Goal: Communication & Community: Connect with others

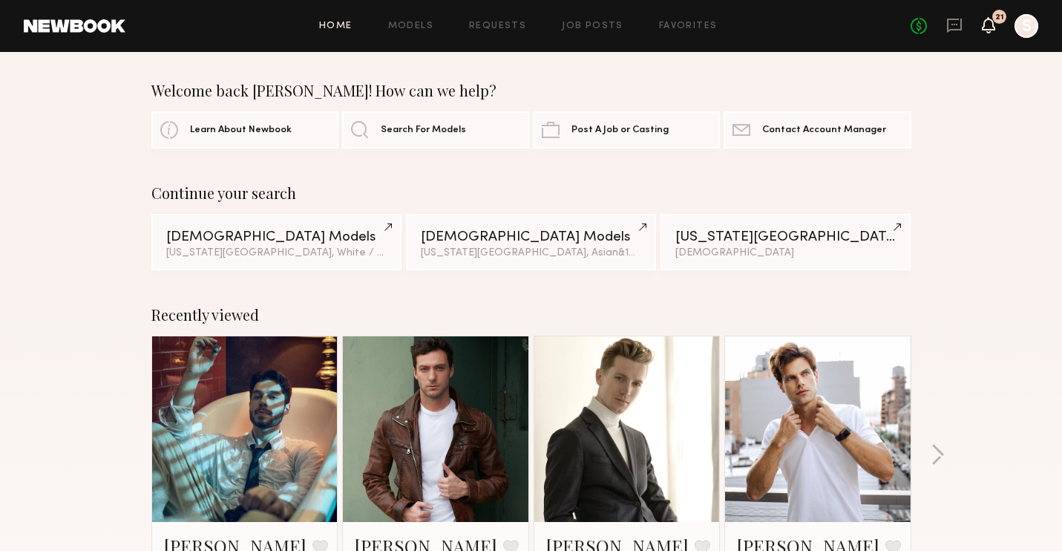
click at [991, 24] on icon at bounding box center [989, 24] width 12 height 10
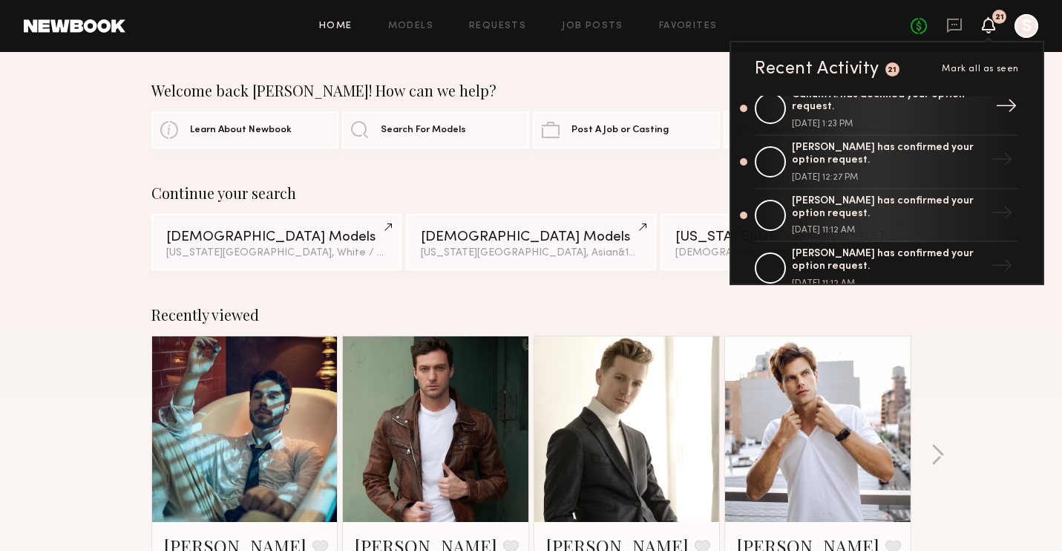
scroll to position [68, 0]
click at [962, 324] on div "Recently viewed Badimir A. Favorite New York City, NY Matthew K. Favorite New Y…" at bounding box center [531, 462] width 1062 height 348
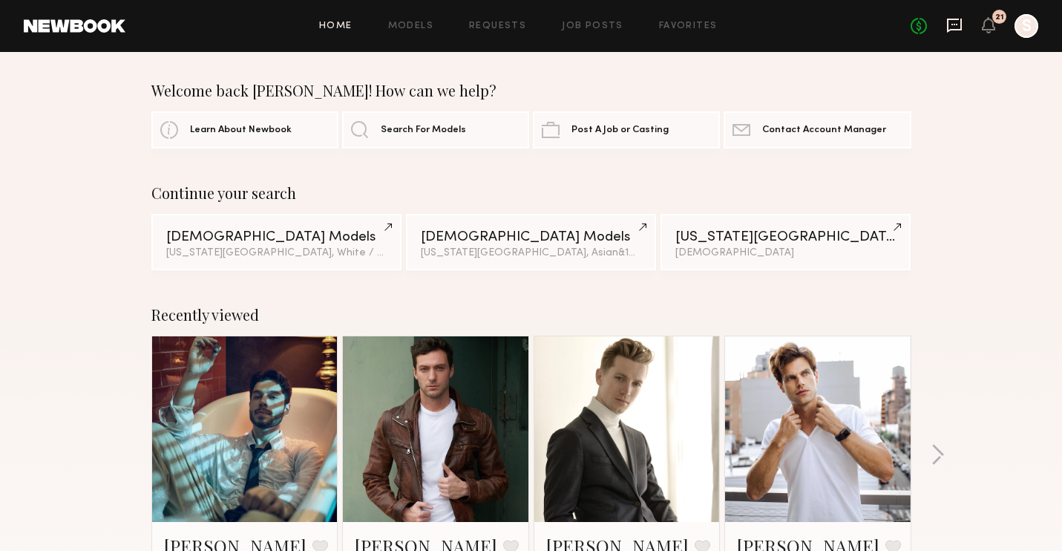
click at [953, 19] on icon at bounding box center [954, 26] width 15 height 14
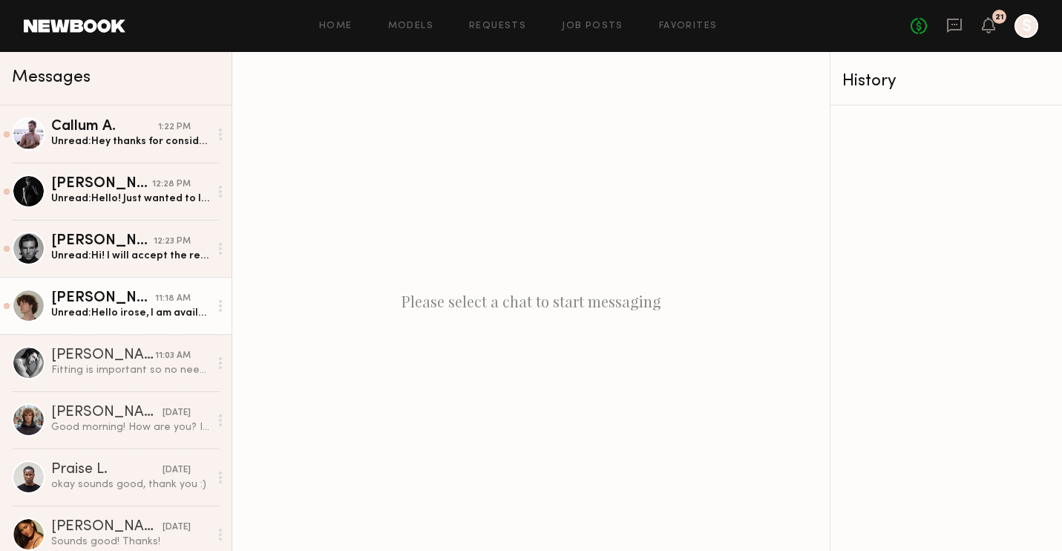
click at [137, 318] on div "Unread: Hello irose, I am available to attend a fitting at any point this week …" at bounding box center [130, 313] width 158 height 14
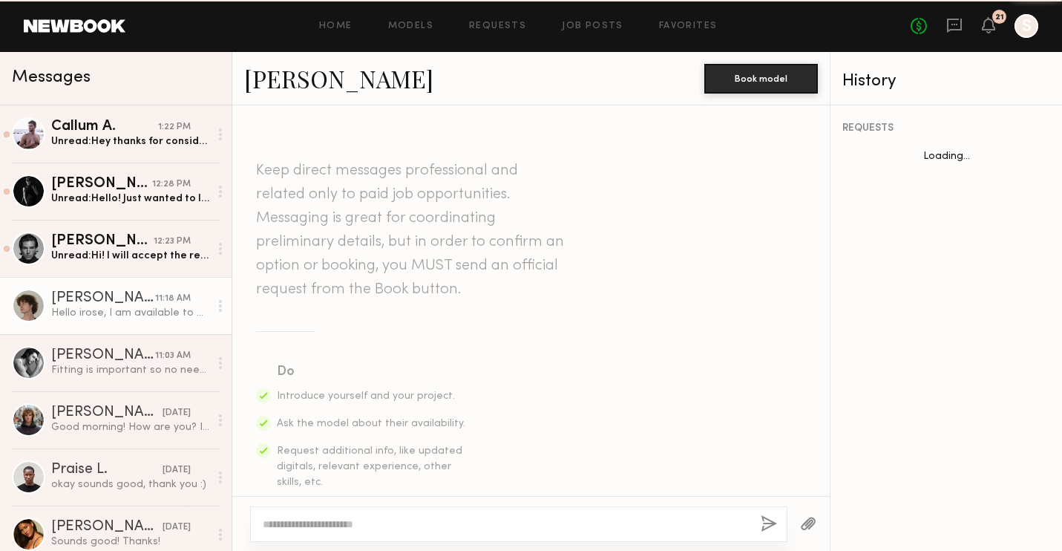
scroll to position [541, 0]
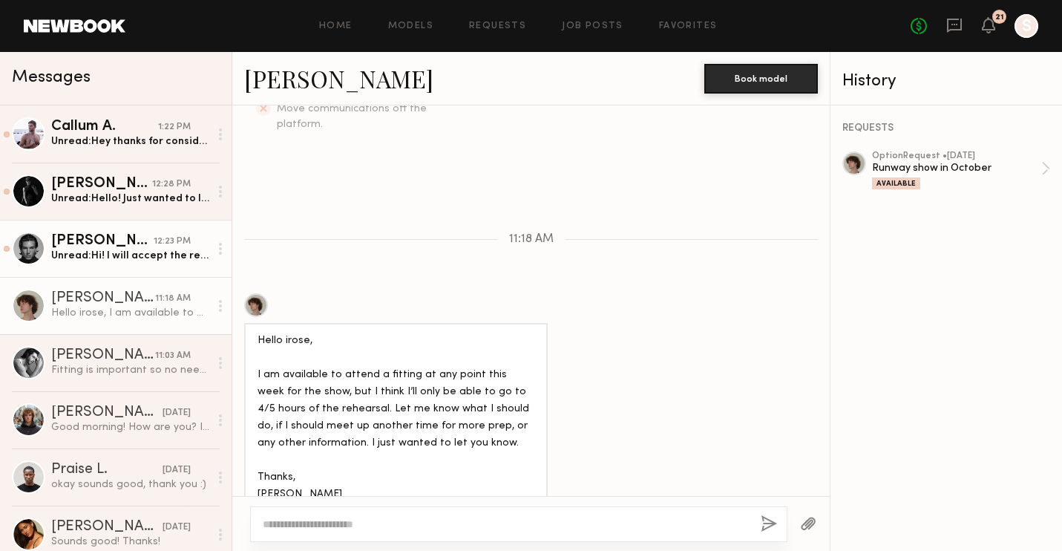
click at [112, 239] on div "Josh L." at bounding box center [102, 241] width 102 height 15
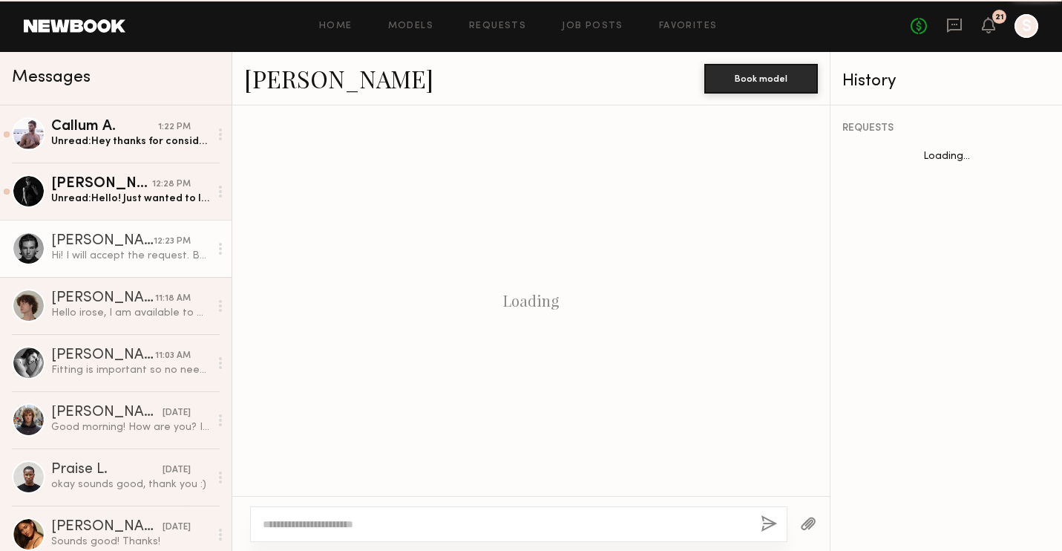
scroll to position [524, 0]
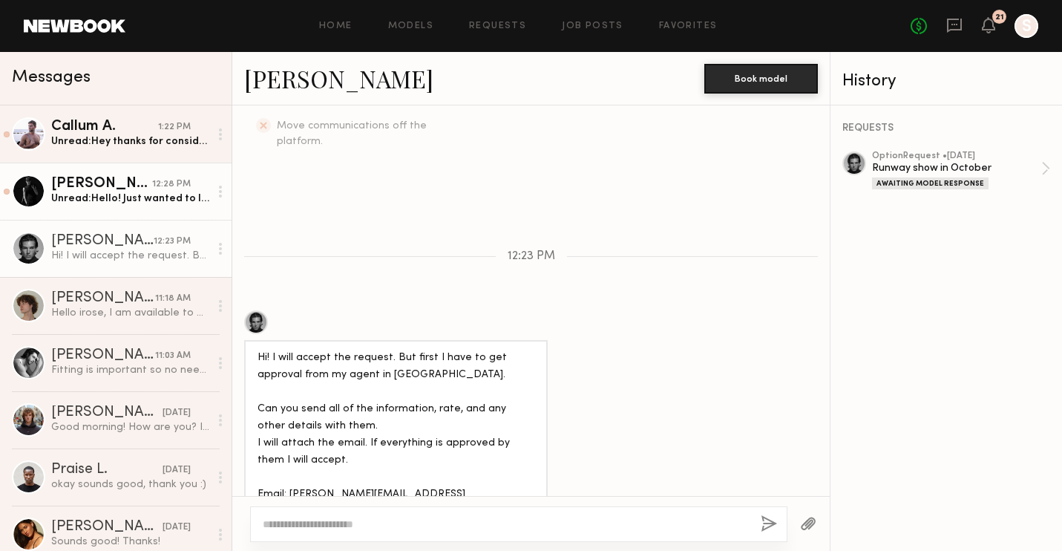
click at [68, 187] on div "Gianpaolo R." at bounding box center [101, 184] width 101 height 15
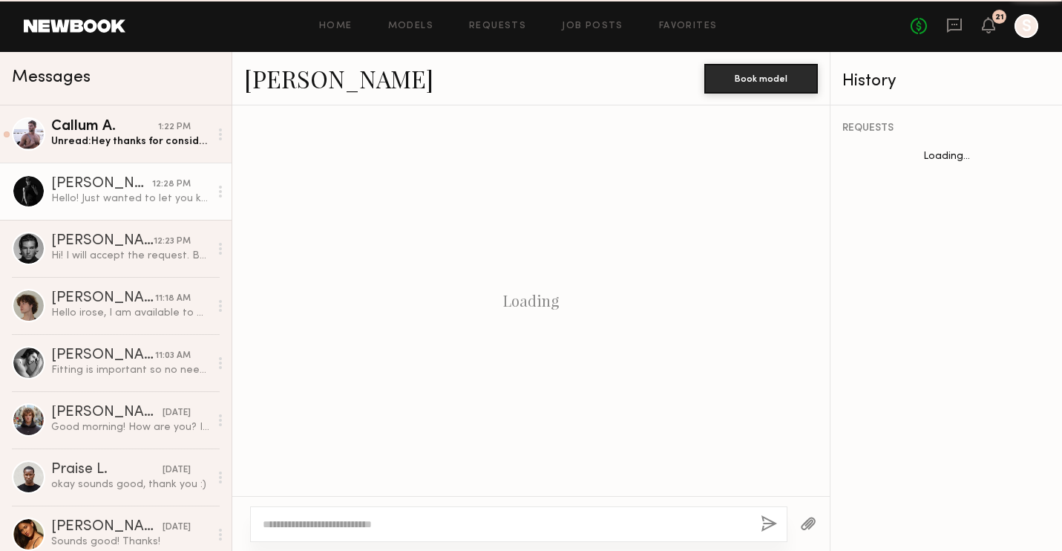
scroll to position [387, 0]
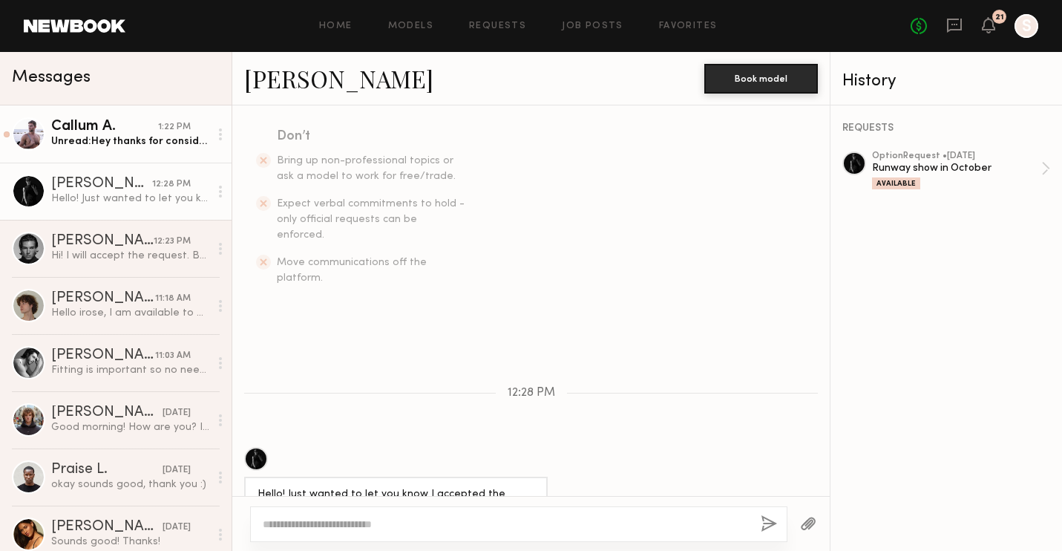
click at [149, 139] on div "Unread: Hey thanks for considering me. I’m on a shoot in LA on October 10-17 so…" at bounding box center [130, 141] width 158 height 14
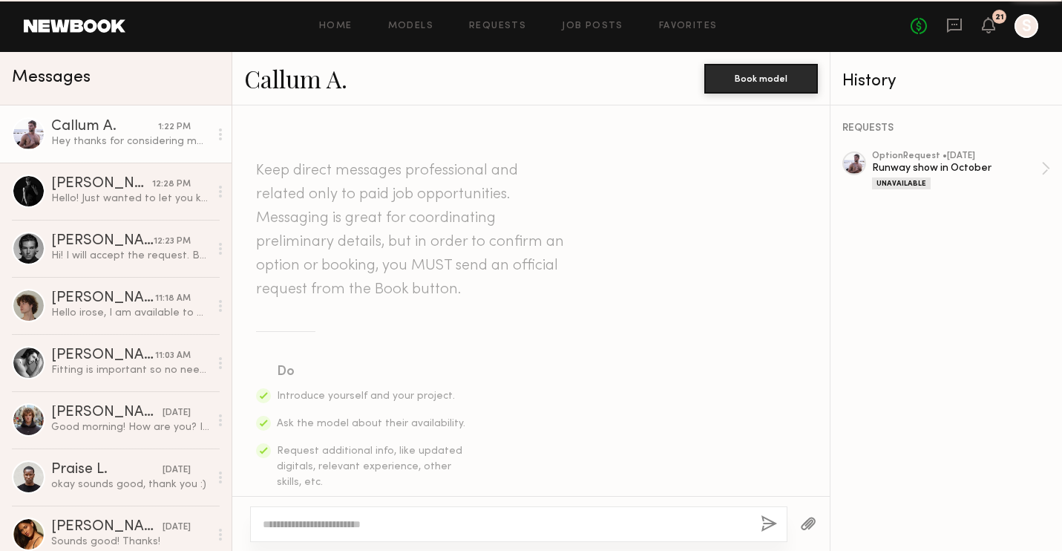
scroll to position [404, 0]
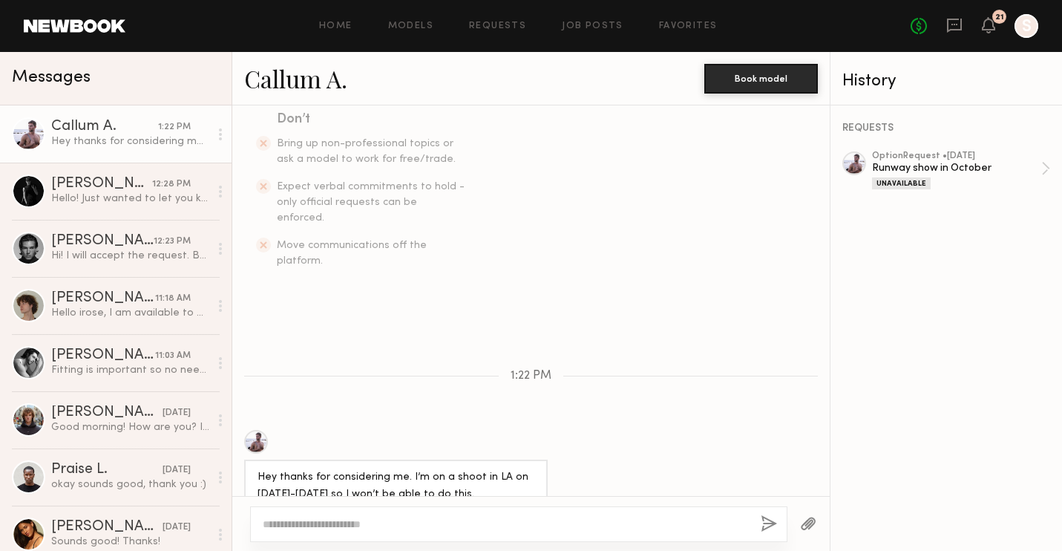
click at [256, 430] on div at bounding box center [256, 442] width 24 height 24
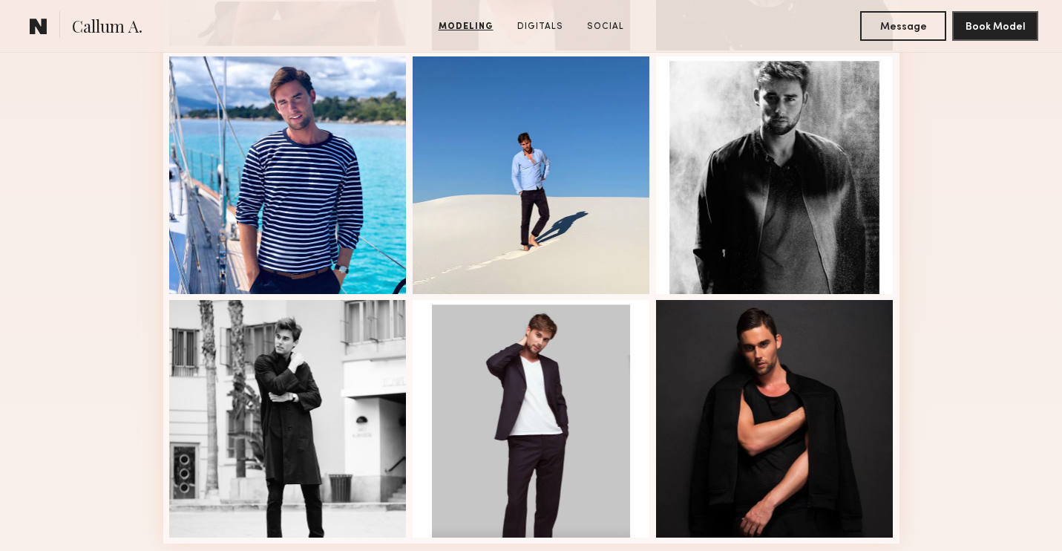
scroll to position [631, 0]
